Goal: Information Seeking & Learning: Learn about a topic

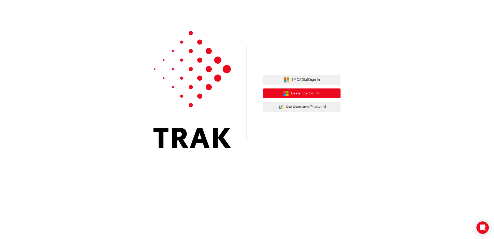
click at [326, 91] on button "Dealer Staff Sign In" at bounding box center [302, 93] width 78 height 10
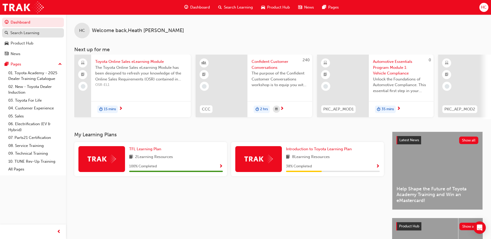
click at [37, 33] on div "Search Learning" at bounding box center [24, 33] width 29 height 6
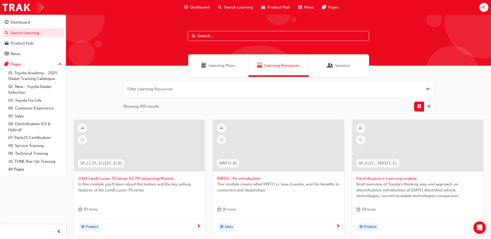
click at [214, 36] on input "text" at bounding box center [278, 36] width 181 height 10
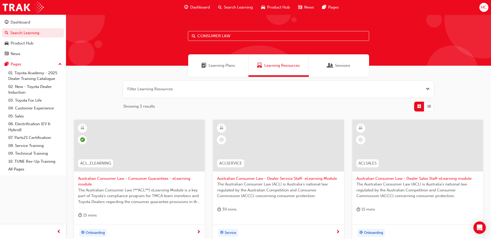
scroll to position [52, 0]
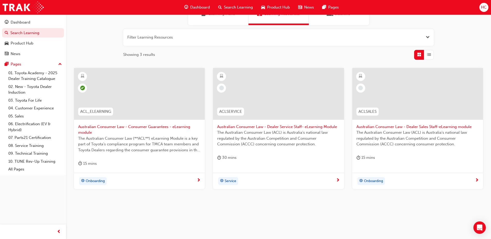
type input "CONSUMER LAW"
click at [198, 180] on span "next-icon" at bounding box center [199, 180] width 4 height 5
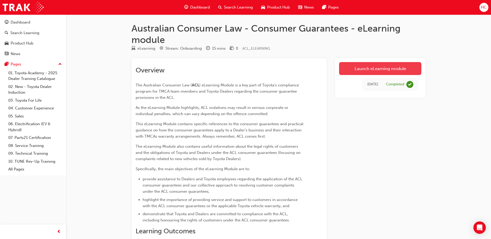
click at [396, 69] on link "Launch eLearning module" at bounding box center [380, 68] width 82 height 13
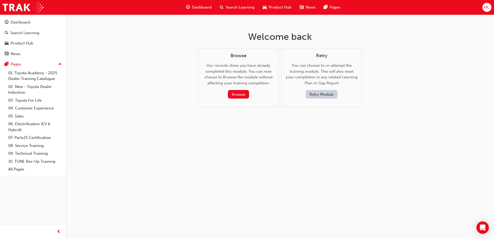
click at [321, 92] on button "Retry Module" at bounding box center [322, 94] width 32 height 9
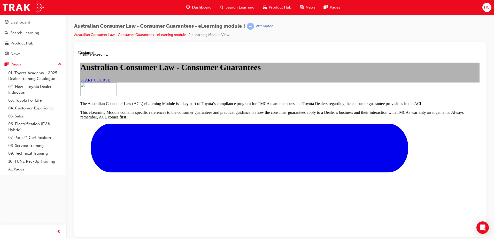
scroll to position [78, 0]
click at [110, 78] on span "START COURSE" at bounding box center [95, 80] width 30 height 4
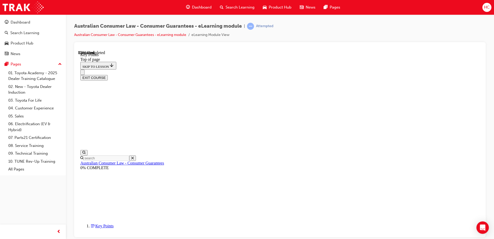
scroll to position [225, 0]
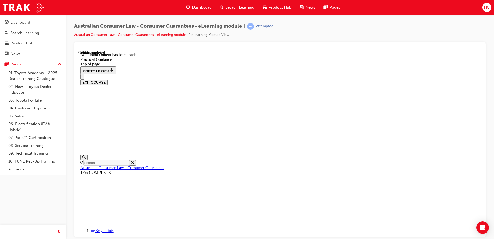
scroll to position [1388, 0]
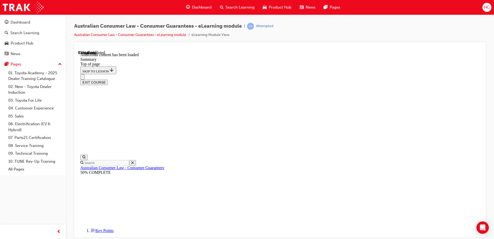
scroll to position [164, 0]
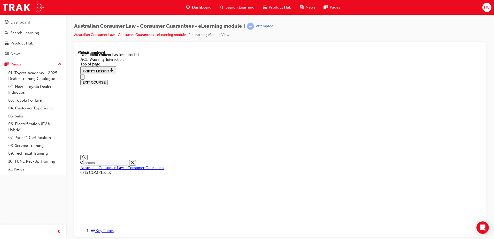
drag, startPoint x: 220, startPoint y: 172, endPoint x: 220, endPoint y: 162, distance: 9.9
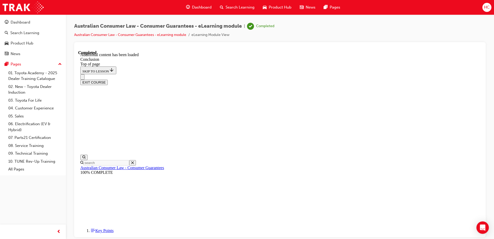
click at [108, 79] on button "EXIT COURSE" at bounding box center [93, 81] width 27 height 5
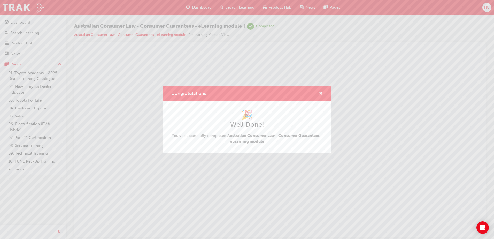
scroll to position [0, 0]
click at [321, 93] on span "cross-icon" at bounding box center [321, 94] width 4 height 5
